Goal: Obtain resource: Download file/media

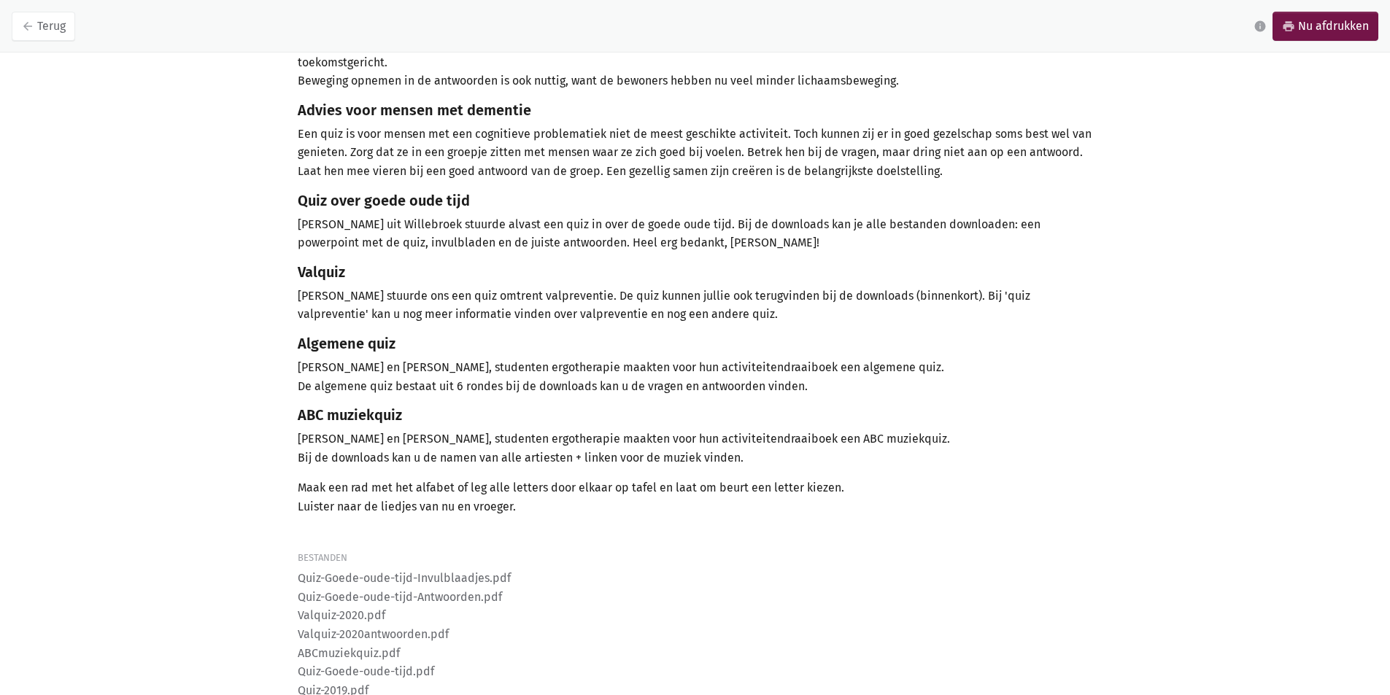
scroll to position [214, 0]
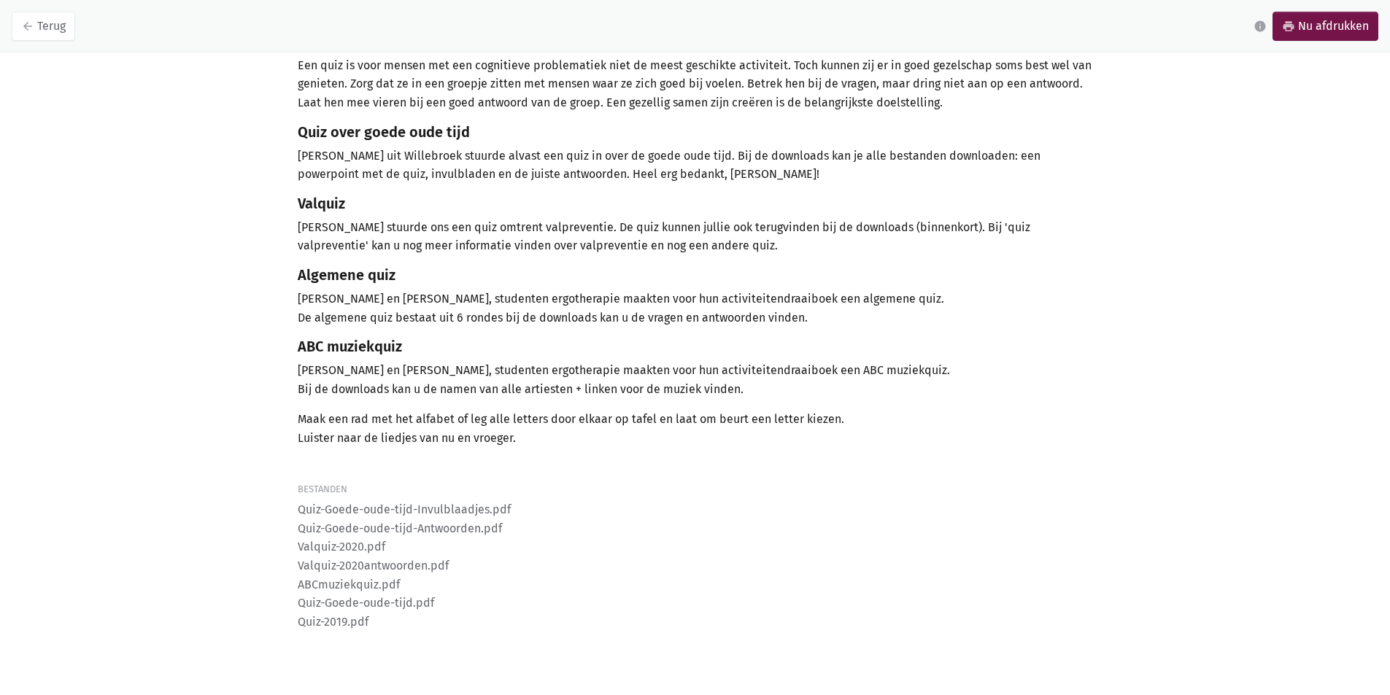
click at [348, 564] on li "Valquiz-2020antwoorden.pdf" at bounding box center [695, 566] width 795 height 19
click at [339, 540] on li "Valquiz-2020.pdf" at bounding box center [695, 547] width 795 height 19
click at [346, 545] on li "Valquiz-2020.pdf" at bounding box center [695, 547] width 795 height 19
click at [524, 538] on li "Valquiz-2020.pdf" at bounding box center [695, 547] width 795 height 19
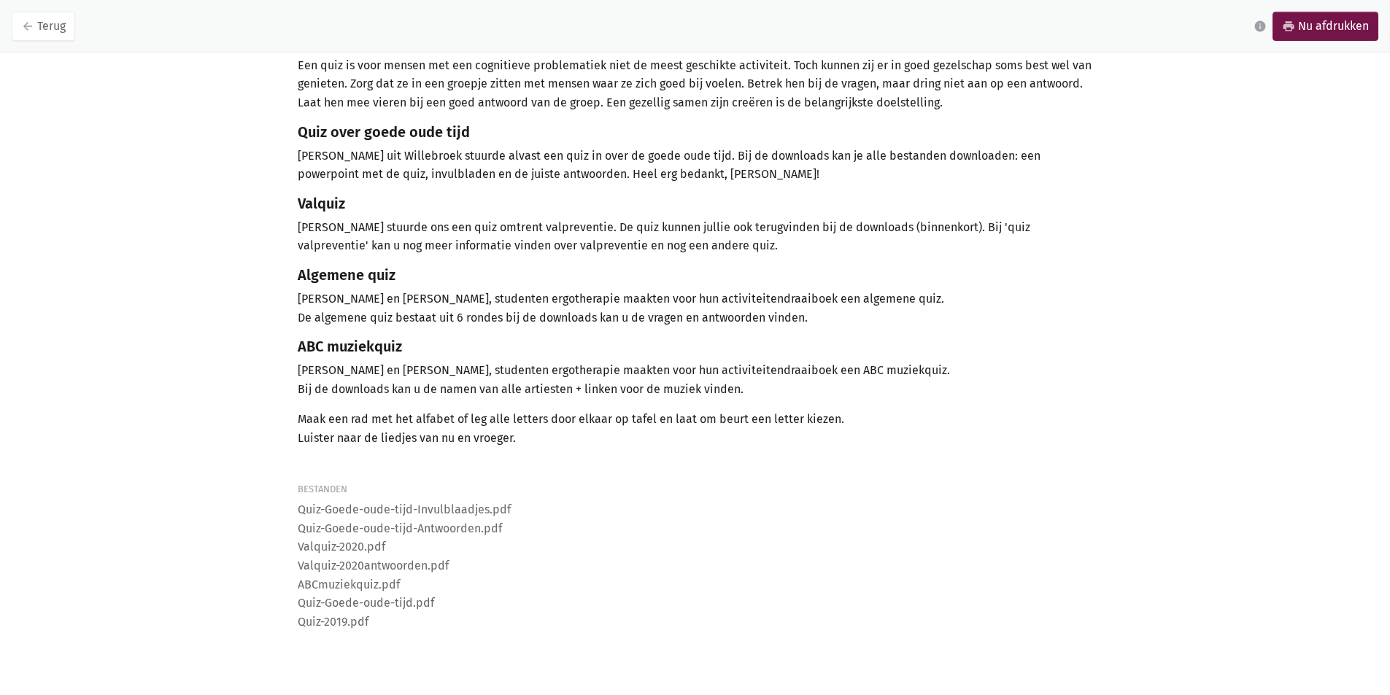
click at [341, 627] on li "Quiz-2019.pdf" at bounding box center [695, 622] width 795 height 19
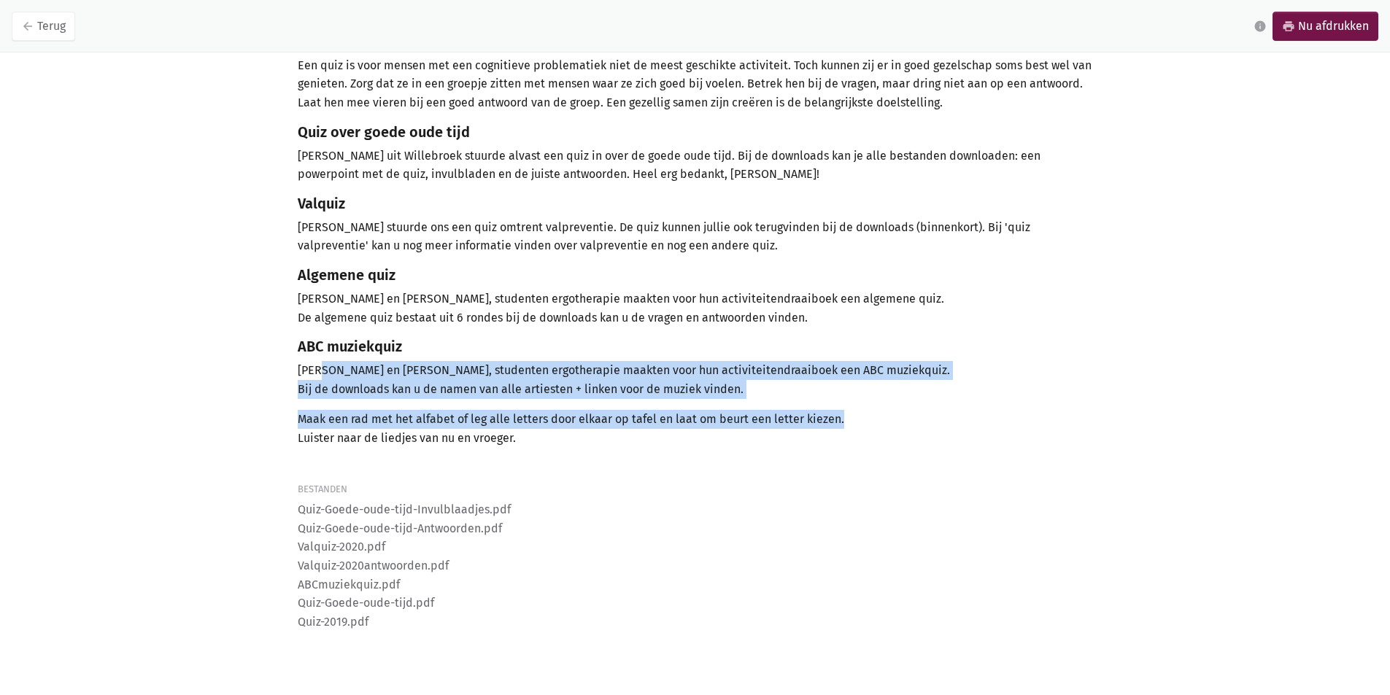
drag, startPoint x: 321, startPoint y: 364, endPoint x: 865, endPoint y: 426, distance: 547.7
click at [865, 426] on div "Focus op vragen die een positieve mindset oproepen. Vragen over [PERSON_NAME] z…" at bounding box center [695, 207] width 795 height 482
click at [877, 425] on p "Maak een rad met het alfabet of leg alle letters door elkaar op tafel en laat o…" at bounding box center [695, 428] width 795 height 37
drag, startPoint x: 911, startPoint y: 425, endPoint x: 339, endPoint y: 365, distance: 575.0
click at [303, 352] on div "Focus op vragen die een positieve mindset oproepen. Vragen over [PERSON_NAME] z…" at bounding box center [695, 207] width 795 height 482
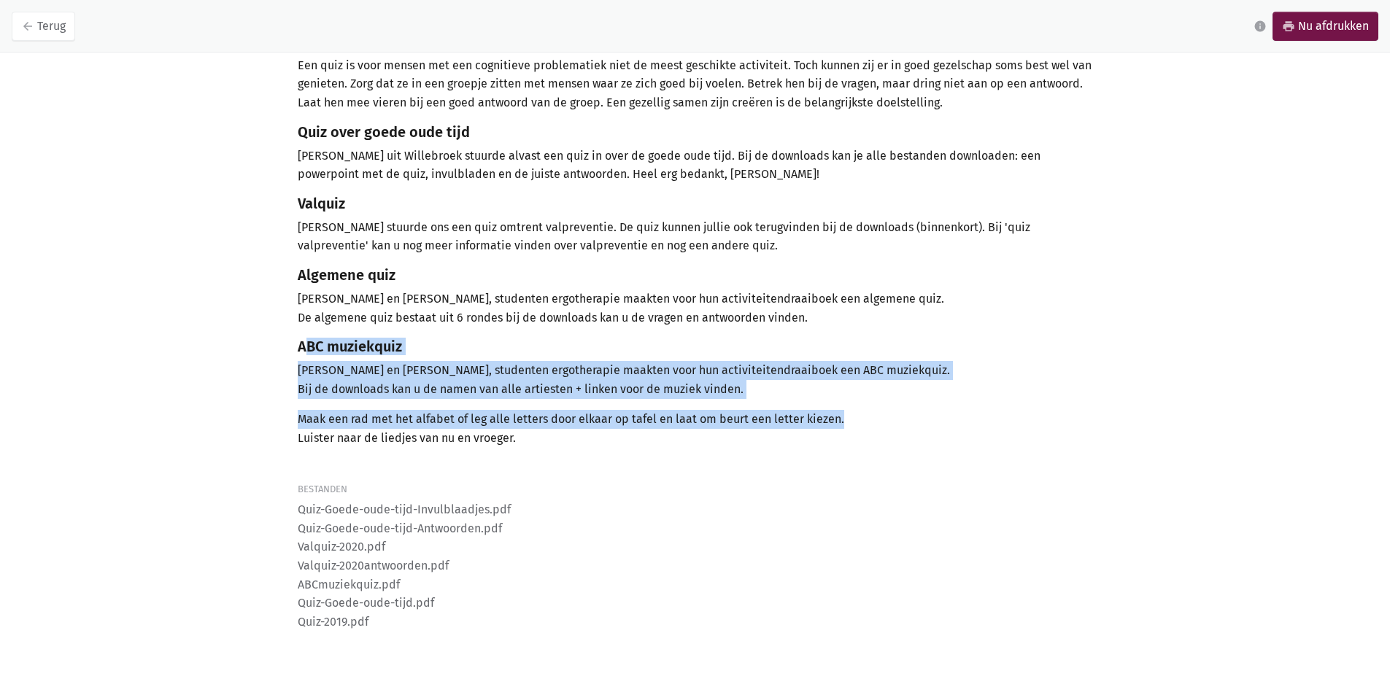
click at [700, 421] on p "Maak een rad met het alfabet of leg alle letters door elkaar op tafel en laat o…" at bounding box center [695, 428] width 795 height 37
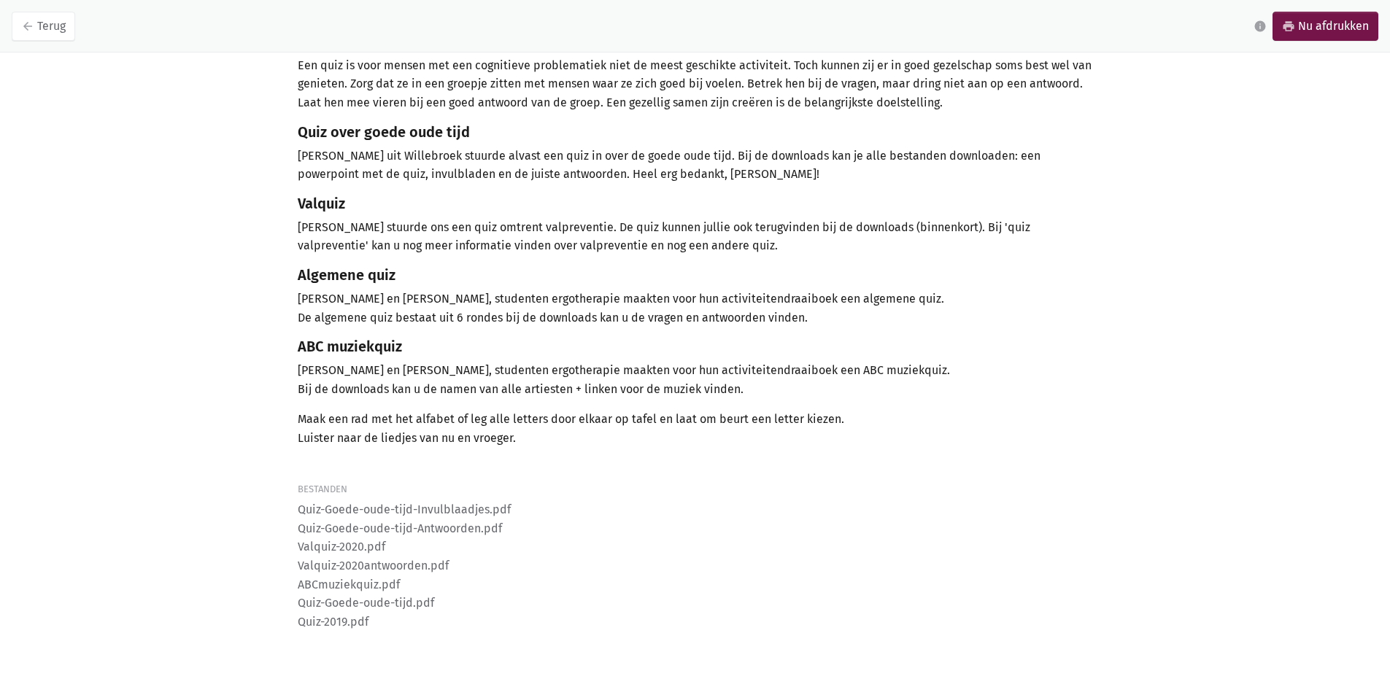
drag, startPoint x: 435, startPoint y: 402, endPoint x: 340, endPoint y: 372, distance: 100.1
click at [340, 372] on div "Focus op vragen die een positieve mindset oproepen. Vragen over [PERSON_NAME] z…" at bounding box center [695, 207] width 795 height 482
click at [340, 372] on p "[PERSON_NAME] en [PERSON_NAME], studenten ergotherapie maakten voor hun activit…" at bounding box center [695, 379] width 795 height 37
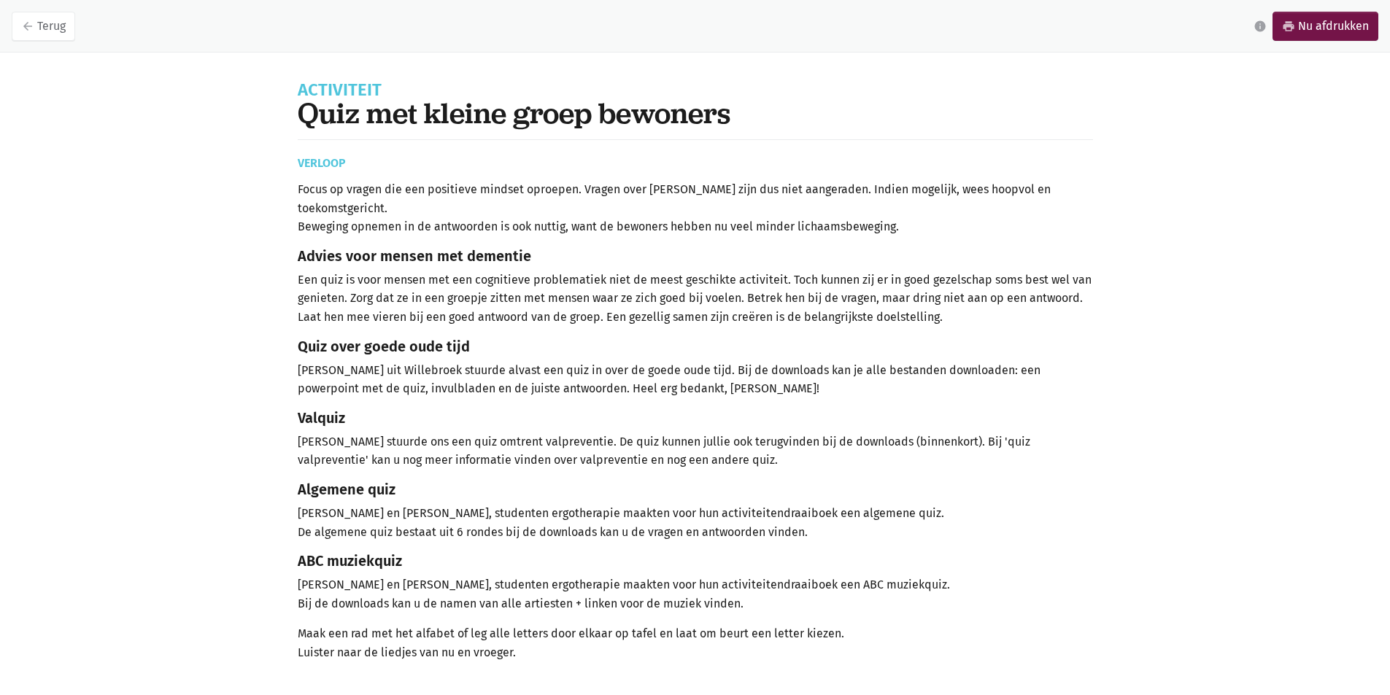
click at [398, 103] on h1 "Quiz met kleine groep bewoners" at bounding box center [695, 112] width 795 height 29
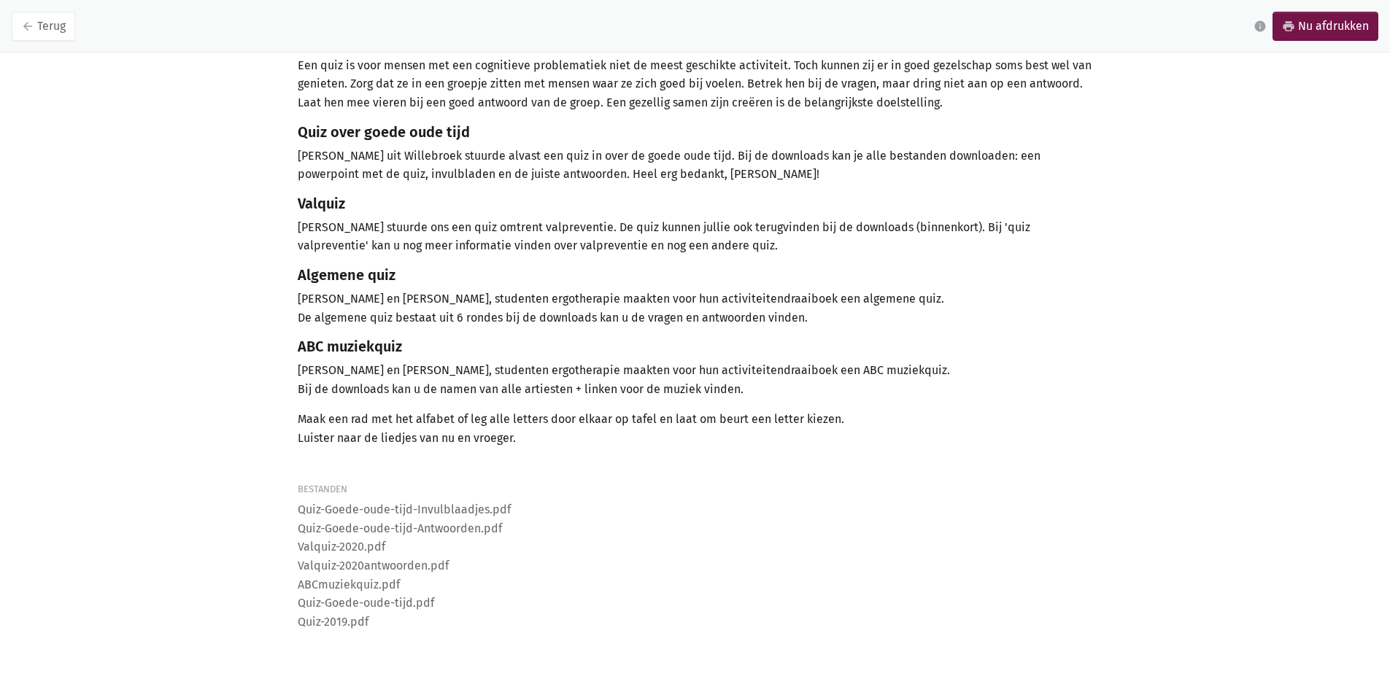
click at [336, 567] on li "Valquiz-2020antwoorden.pdf" at bounding box center [695, 566] width 795 height 19
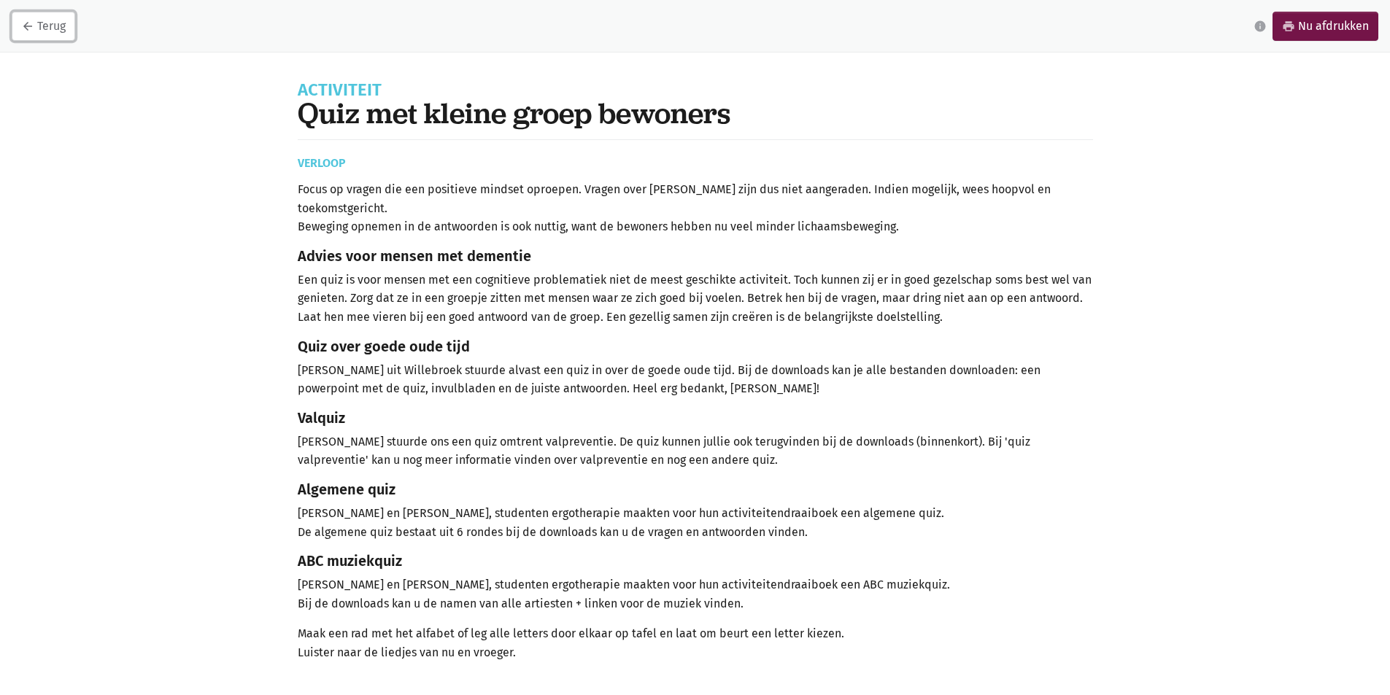
click at [36, 26] on link "arrow_back Terug" at bounding box center [43, 26] width 63 height 29
